Goal: Feedback & Contribution: Contribute content

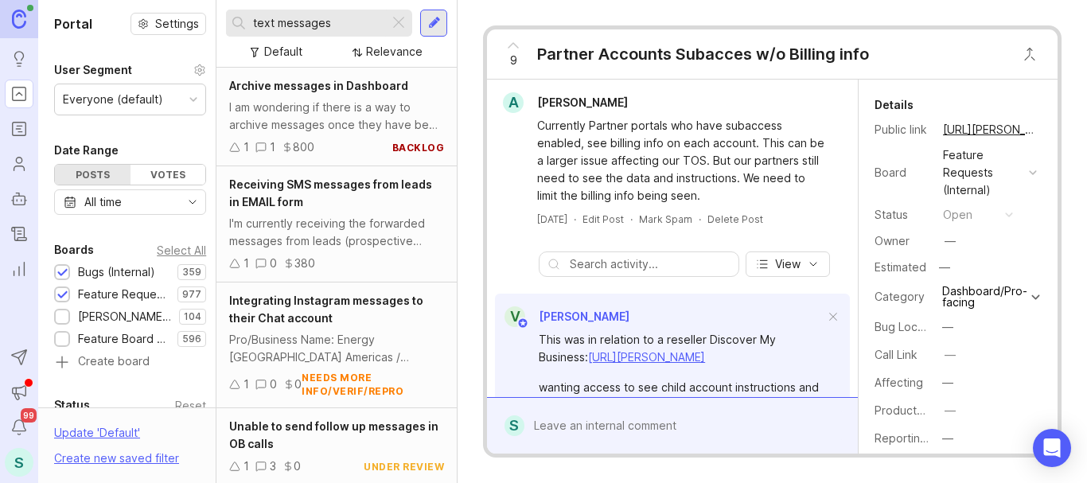
drag, startPoint x: 341, startPoint y: 20, endPoint x: 241, endPoint y: 19, distance: 100.2
click at [241, 19] on div "text messages" at bounding box center [307, 23] width 163 height 27
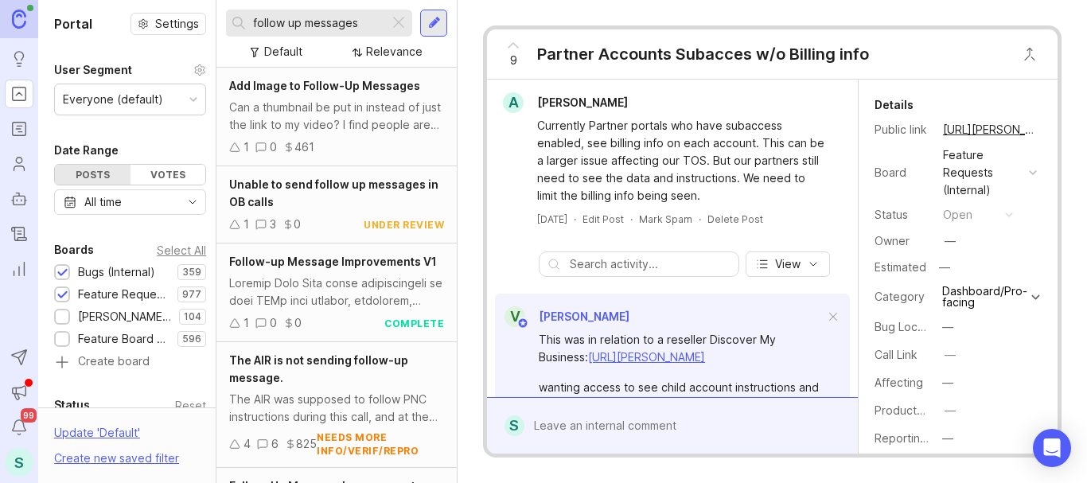
type input "follow up messages"
click at [434, 18] on div at bounding box center [434, 23] width 13 height 14
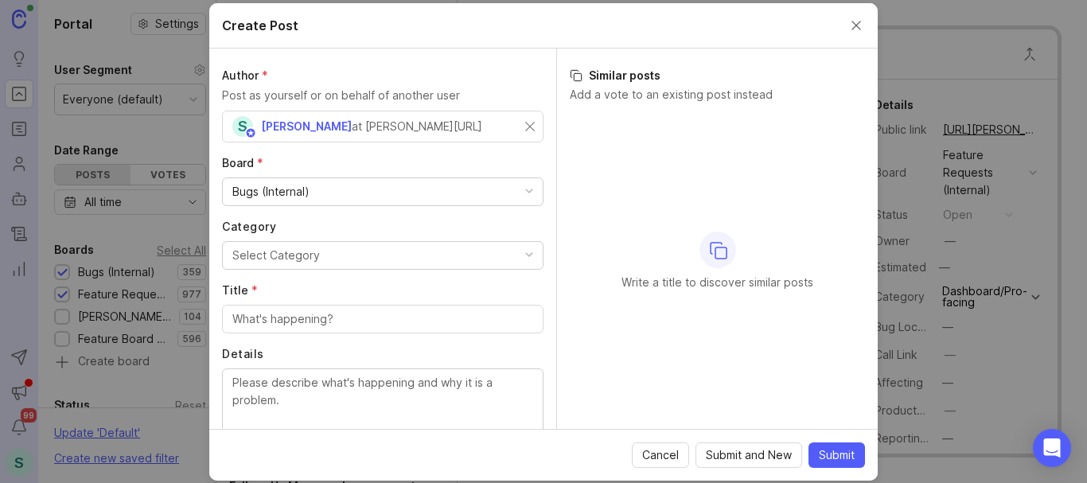
click at [281, 189] on div "Bugs (Internal)" at bounding box center [270, 192] width 77 height 18
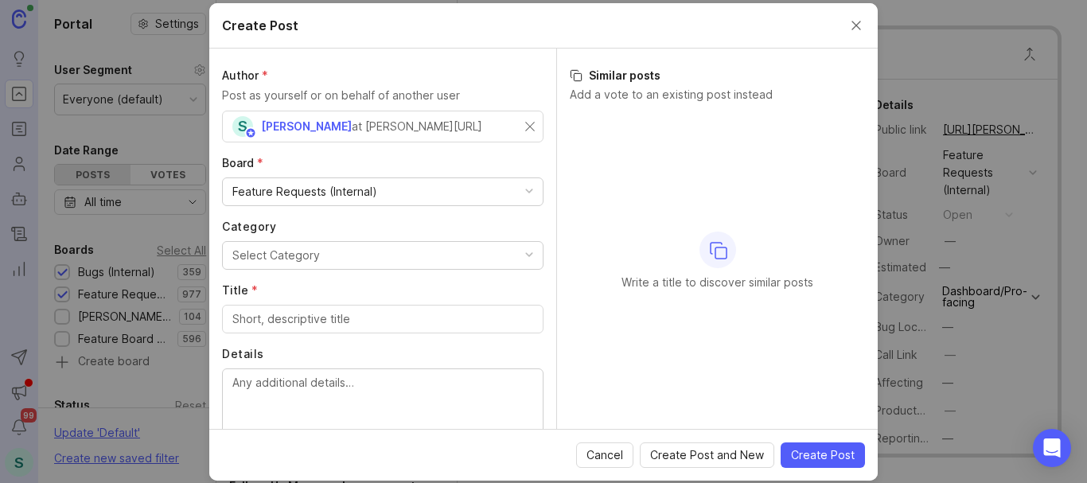
click at [278, 251] on div "Select Category" at bounding box center [276, 256] width 88 height 18
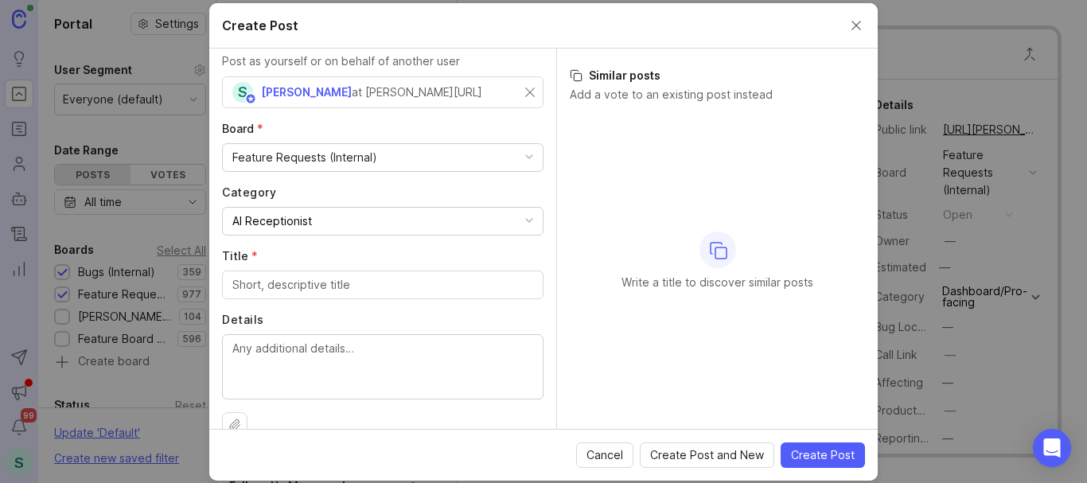
scroll to position [62, 0]
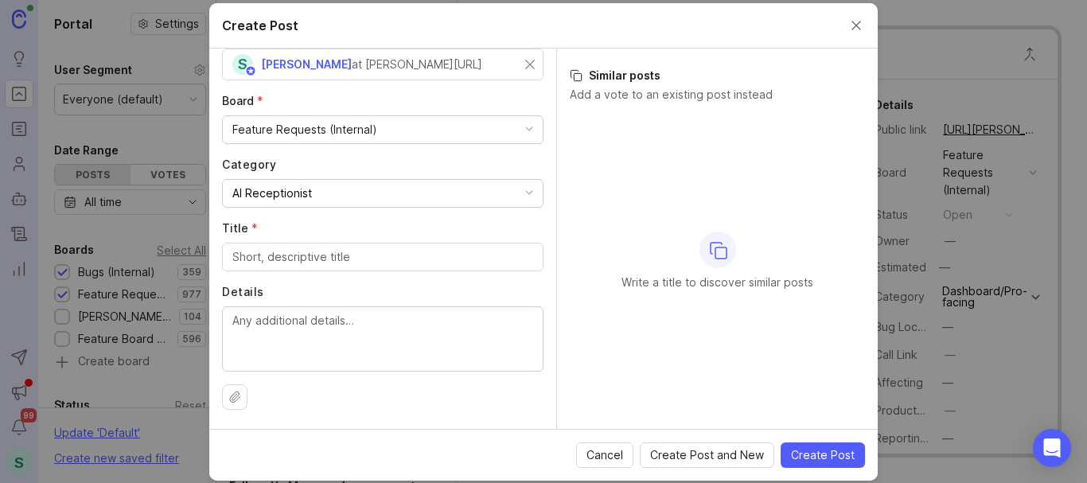
click at [271, 262] on input "Title *" at bounding box center [382, 257] width 301 height 18
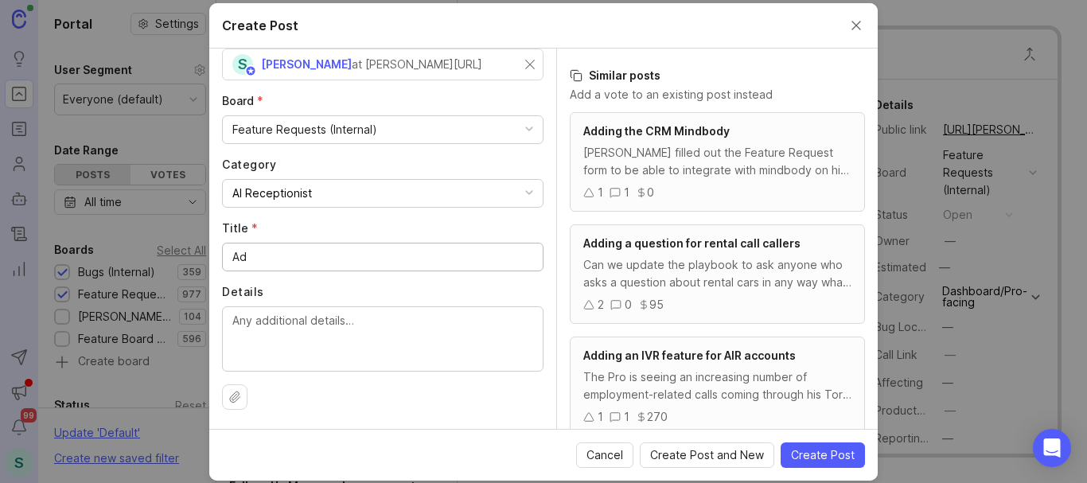
type input "A"
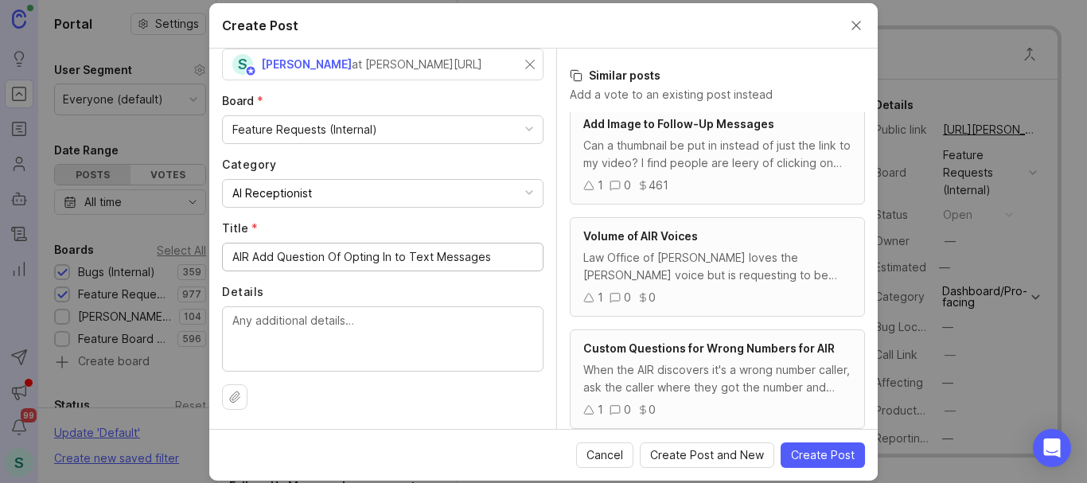
scroll to position [716, 0]
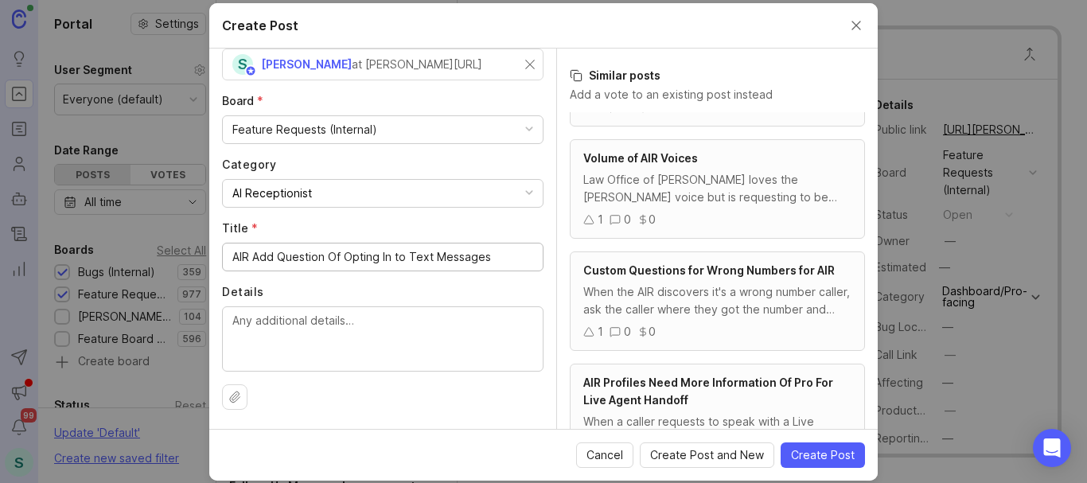
type input "AIR Add Question Of Opting In to Text Messages"
click at [360, 326] on textarea "Details" at bounding box center [382, 338] width 301 height 53
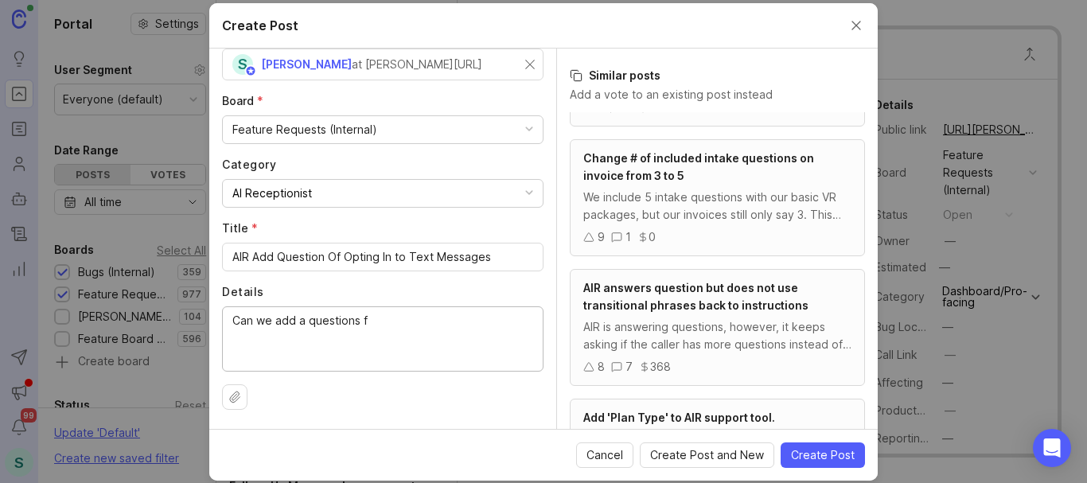
scroll to position [0, 0]
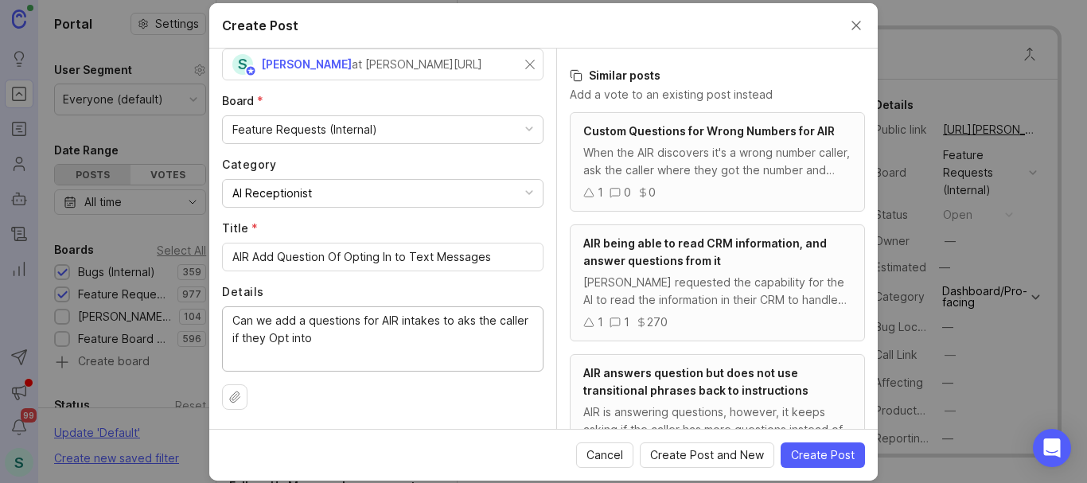
click at [460, 324] on textarea "Can we add a questions for AIR intakes to aks the caller if they Opt into" at bounding box center [382, 338] width 301 height 53
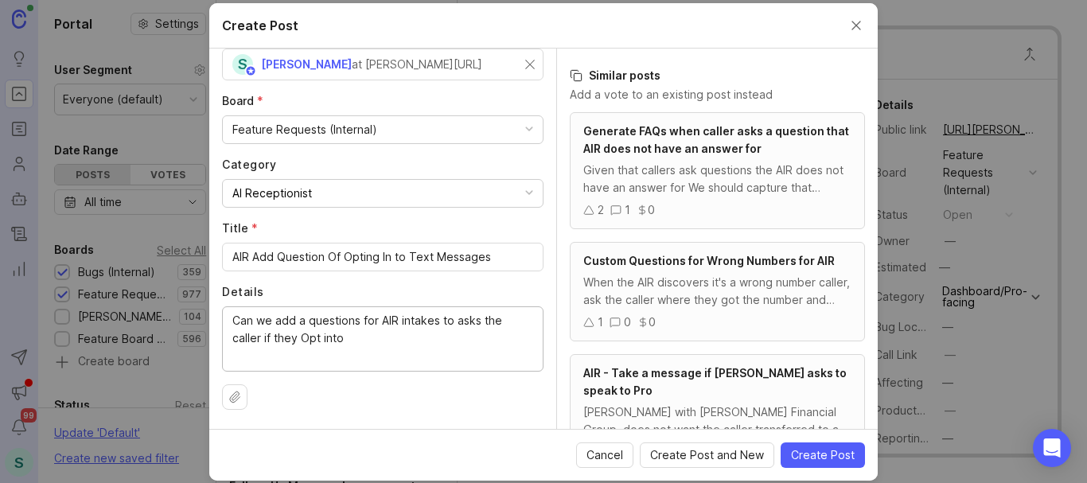
click at [338, 325] on textarea "Can we add a questions for AIR intakes to asks the caller if they Opt into" at bounding box center [382, 338] width 301 height 53
click at [0, 0] on lt-strong "question" at bounding box center [0, 0] width 0 height 0
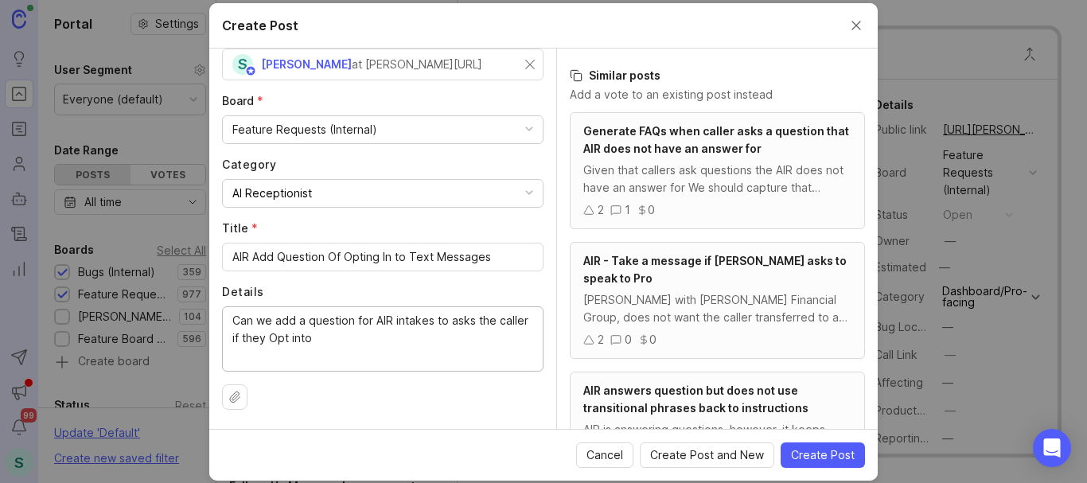
click at [439, 321] on textarea "Can we add a question for AIR intakes to asks the caller if they Opt into" at bounding box center [382, 338] width 301 height 53
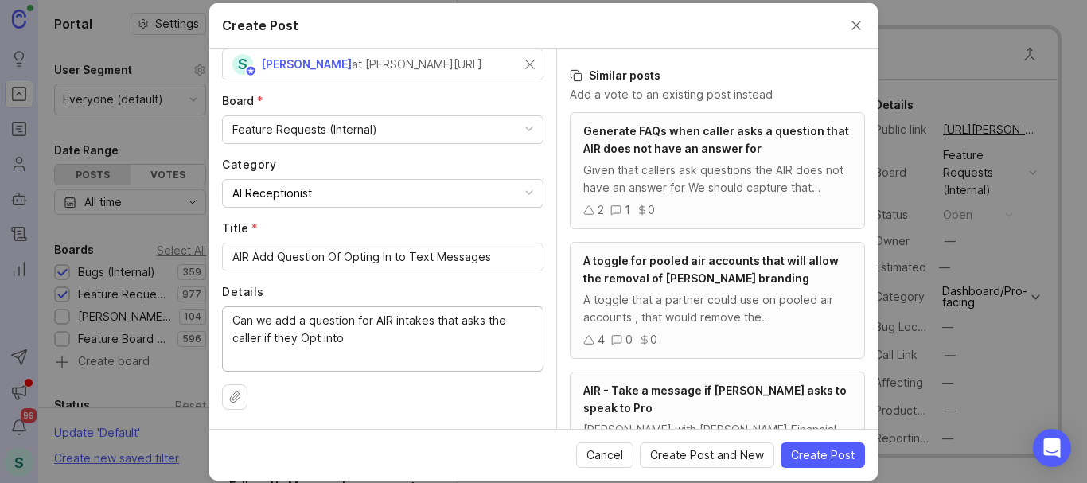
click at [372, 336] on textarea "Can we add a question for AIR intakes that asks the caller if they Opt into" at bounding box center [382, 338] width 301 height 53
click at [232, 317] on textarea "Can we add a question for AIR intakes that asks the caller if they opt into rec…" at bounding box center [382, 338] width 301 height 53
drag, startPoint x: 432, startPoint y: 321, endPoint x: 396, endPoint y: 323, distance: 35.8
click at [396, 323] on textarea "Can we add a question for AIR intakes that asks the caller if they opt into rec…" at bounding box center [382, 338] width 301 height 53
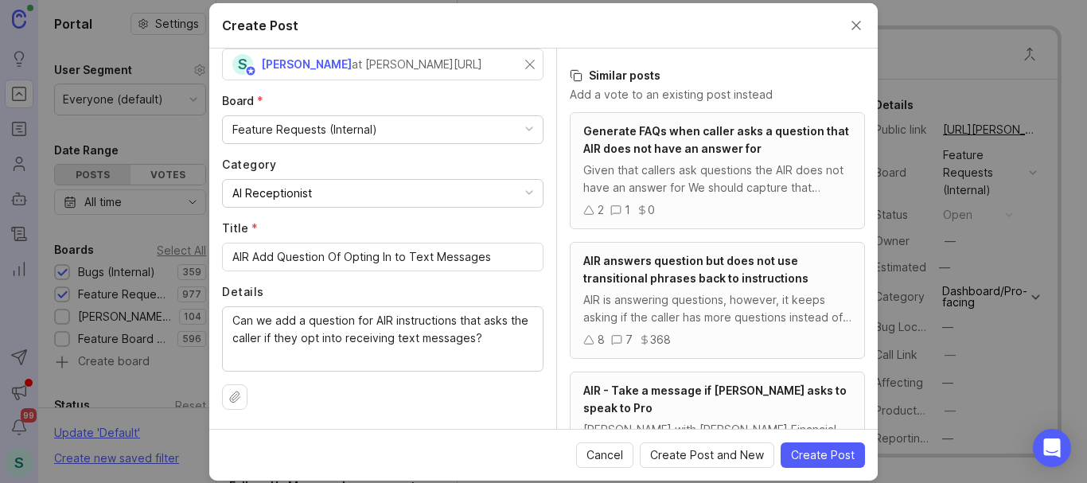
click at [228, 321] on div "Can we add a question for AIR instructions that asks the caller if they opt int…" at bounding box center [382, 338] width 321 height 65
click at [234, 322] on textarea "Can we add a question for AIR instructions that asks the caller if they opt int…" at bounding box center [382, 338] width 301 height 53
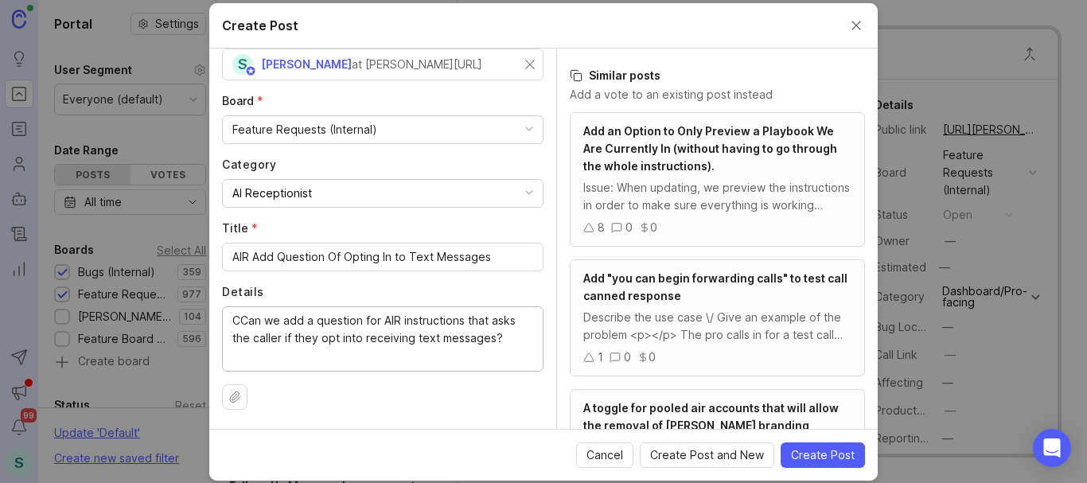
type textarea "Can we add a question for AIR instructions that asks the caller if they opt int…"
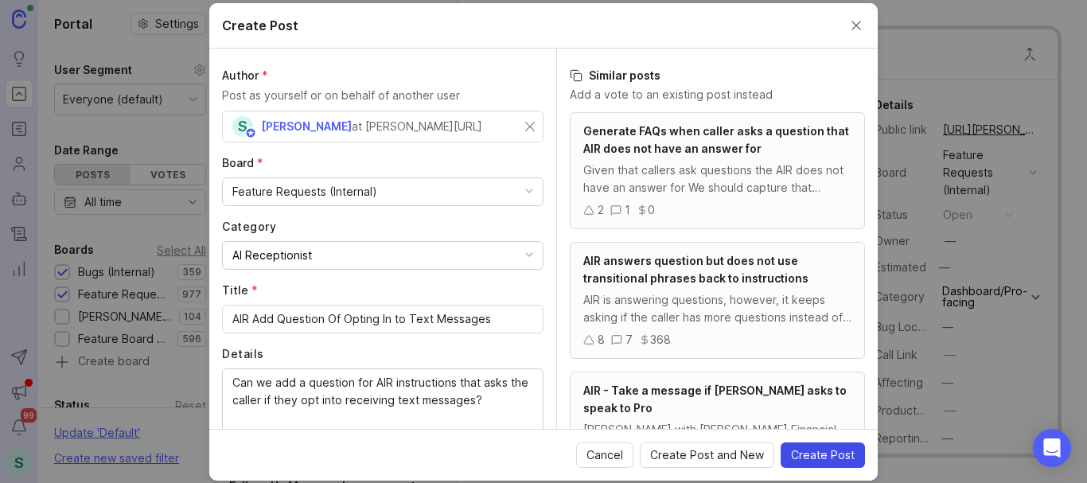
click at [807, 451] on span "Create Post" at bounding box center [823, 455] width 64 height 16
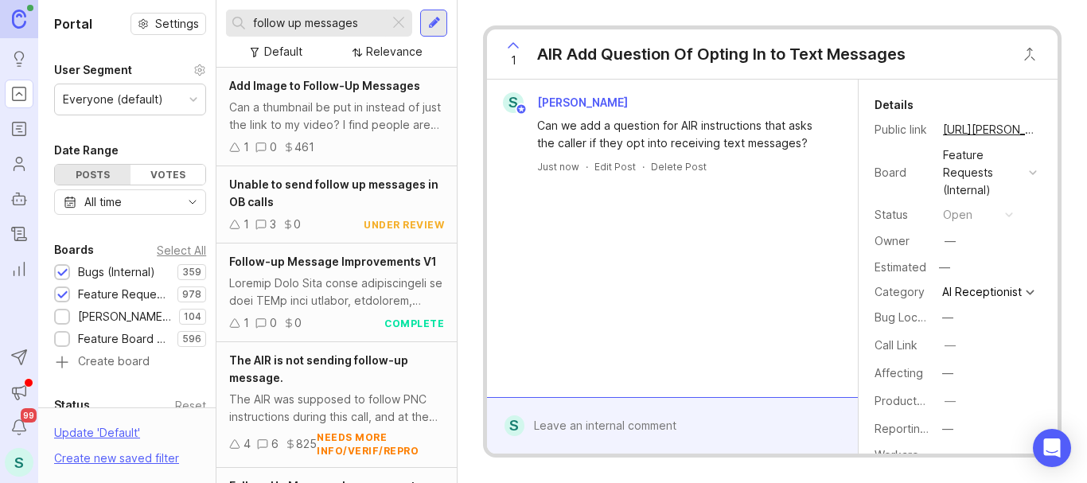
click at [594, 201] on div "S [PERSON_NAME] Can we add a question for AIR instructions that asks the caller…" at bounding box center [672, 238] width 371 height 317
